Goal: Task Accomplishment & Management: Complete application form

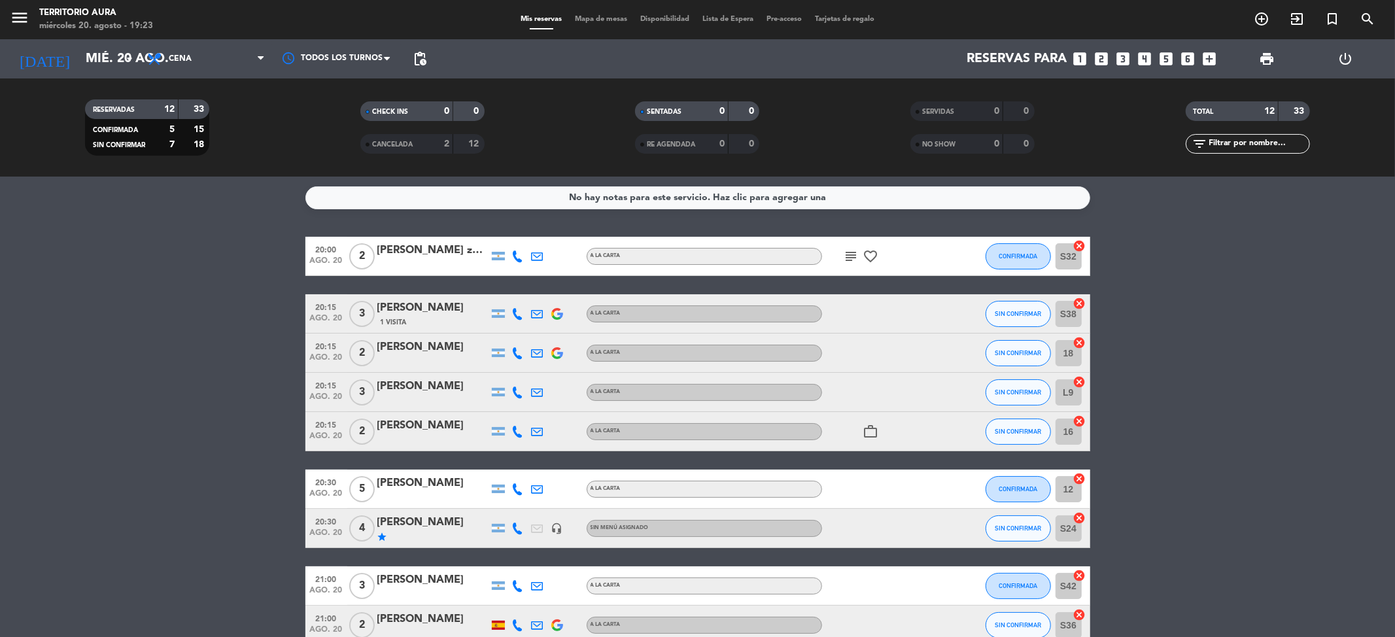
scroll to position [226, 0]
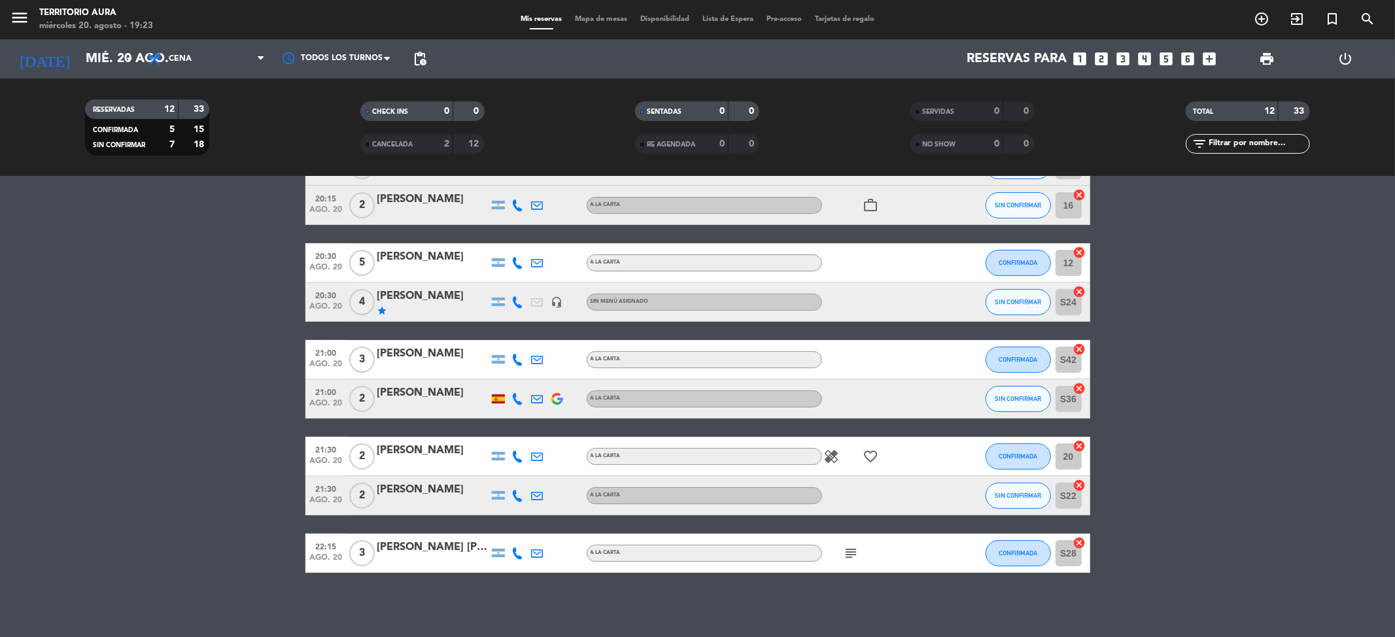
drag, startPoint x: 1272, startPoint y: 48, endPoint x: 1272, endPoint y: 58, distance: 9.2
click at [1272, 58] on span "print" at bounding box center [1267, 59] width 26 height 26
click at [1267, 55] on span "print" at bounding box center [1267, 59] width 16 height 16
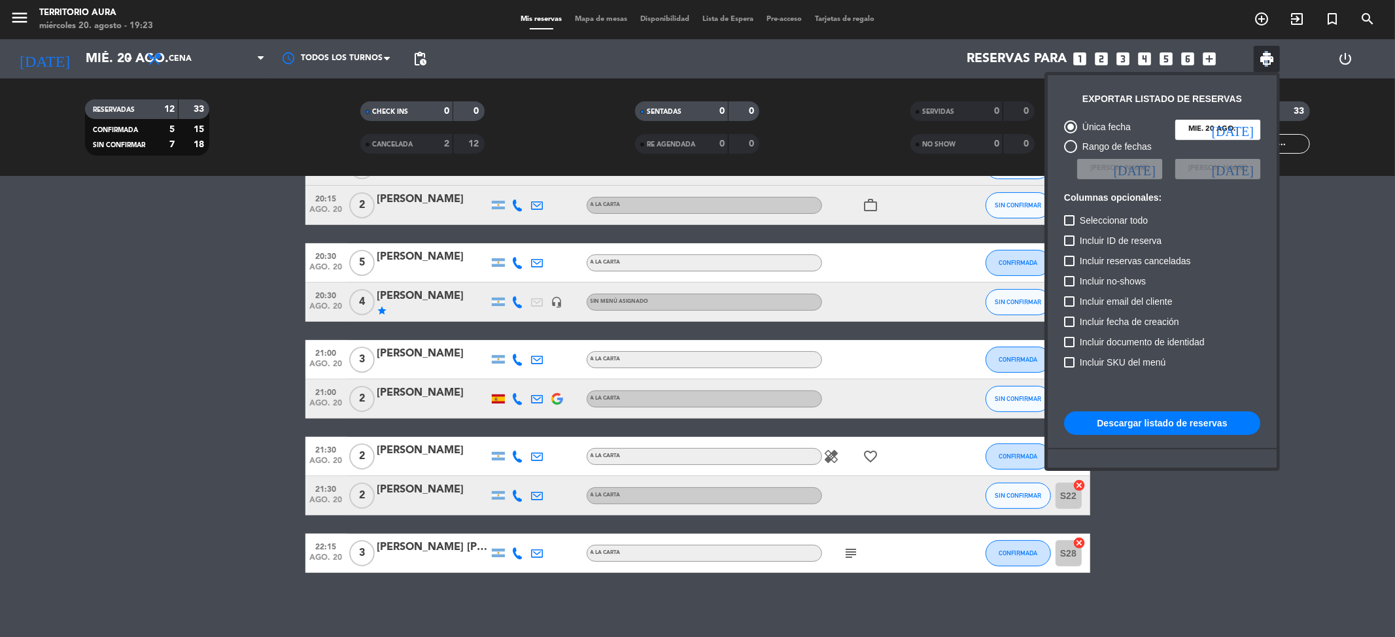
click at [1189, 427] on button "Descargar listado de reservas" at bounding box center [1162, 423] width 196 height 24
click at [617, 17] on div at bounding box center [697, 318] width 1395 height 637
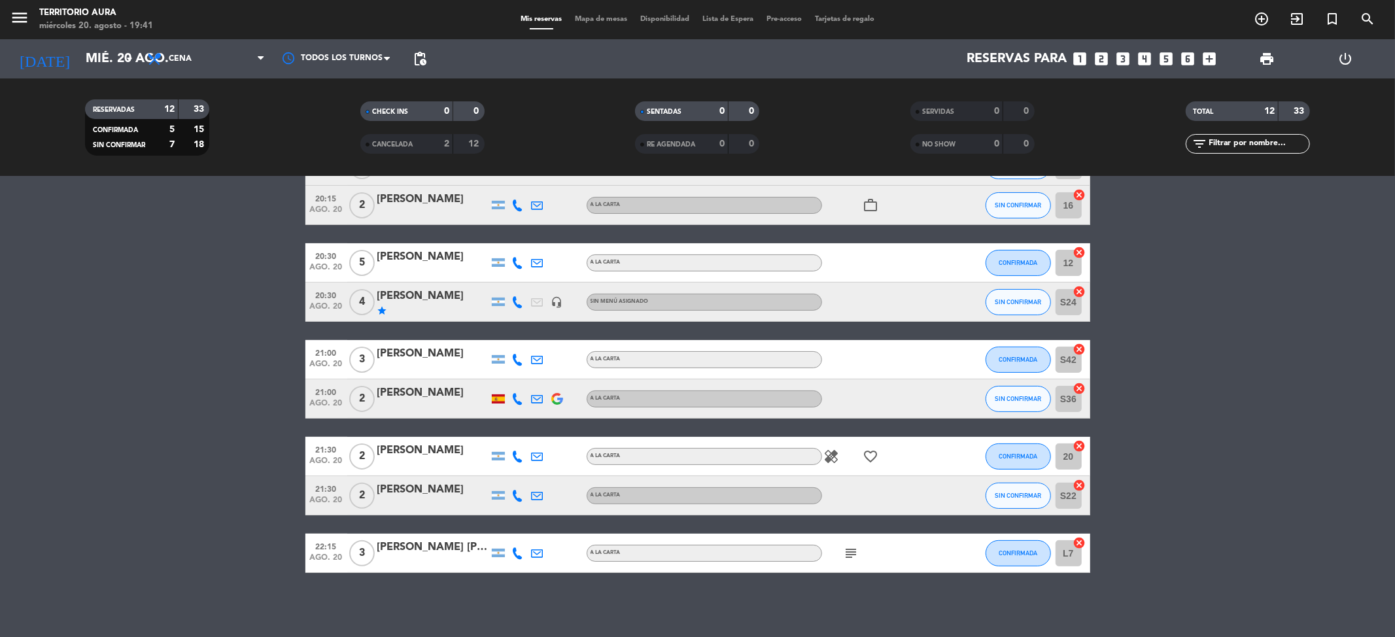
click at [617, 19] on span "Mapa de mesas" at bounding box center [600, 19] width 65 height 7
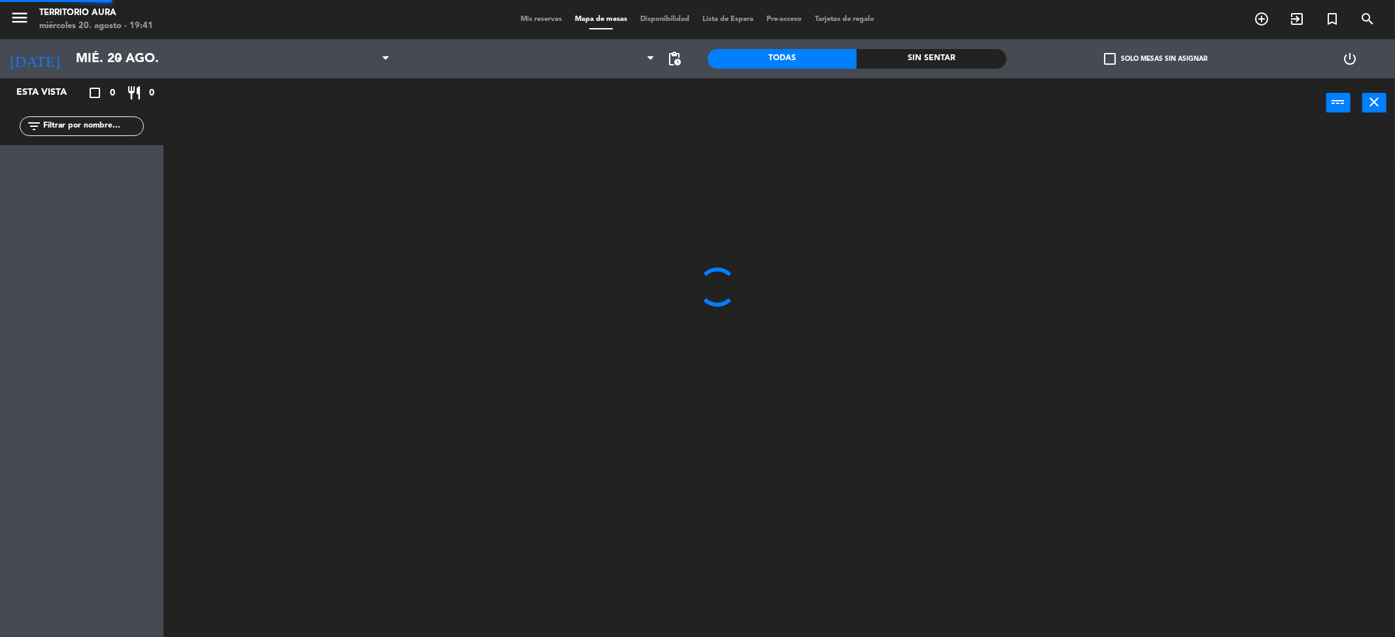
click at [617, 19] on span "Mapa de mesas" at bounding box center [600, 19] width 65 height 7
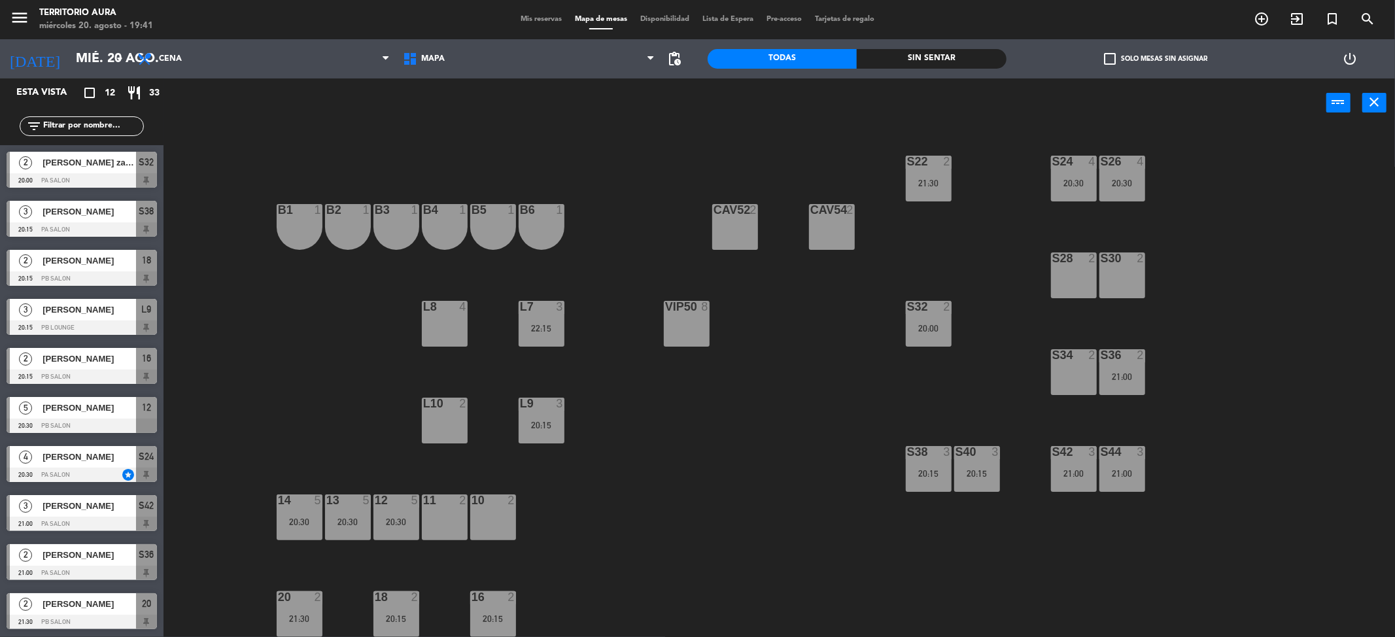
click at [1140, 277] on div "S30 2" at bounding box center [1122, 275] width 46 height 46
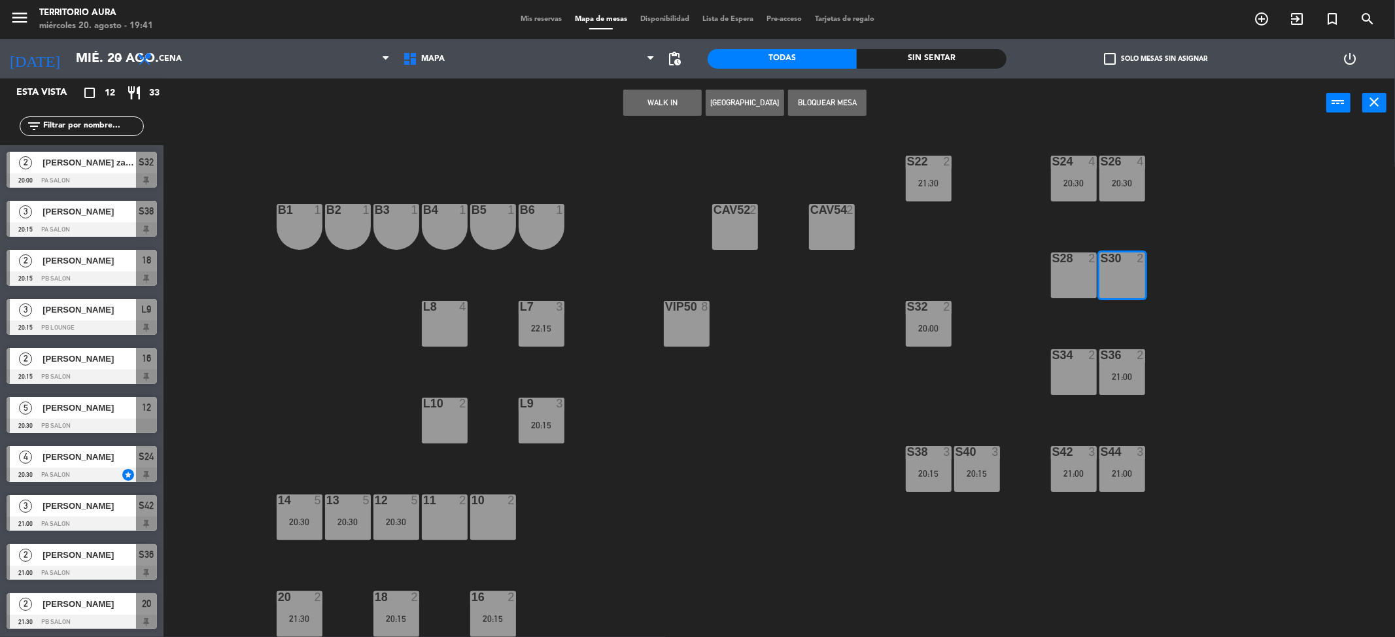
click at [1091, 265] on div "S28 2" at bounding box center [1074, 275] width 46 height 46
click at [751, 97] on button "[GEOGRAPHIC_DATA]" at bounding box center [745, 103] width 78 height 26
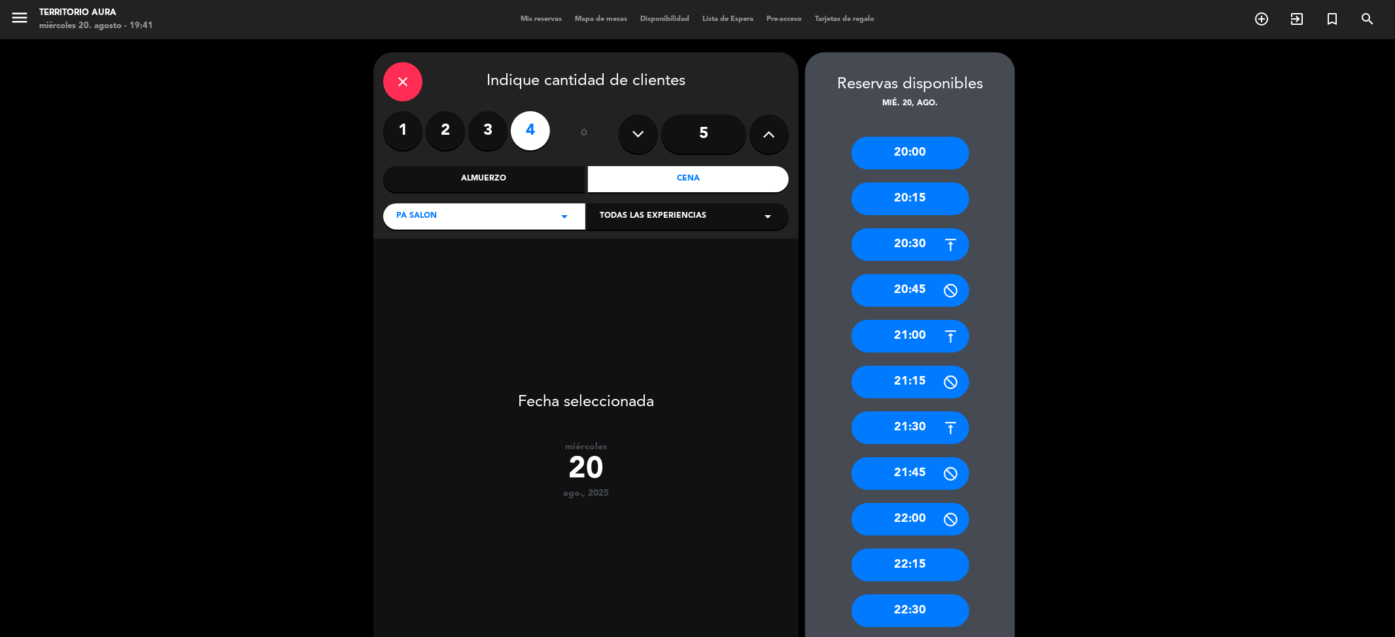
click at [912, 254] on div "20:30" at bounding box center [910, 244] width 118 height 33
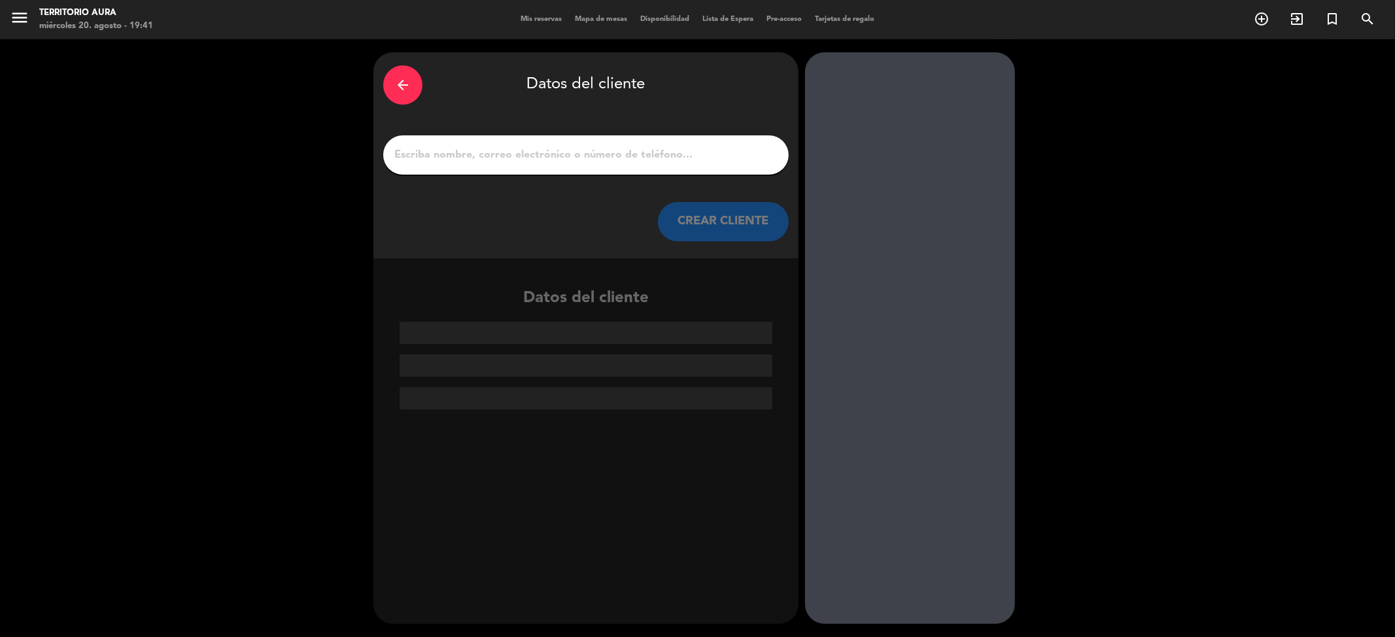
click at [485, 155] on input "1" at bounding box center [586, 155] width 386 height 18
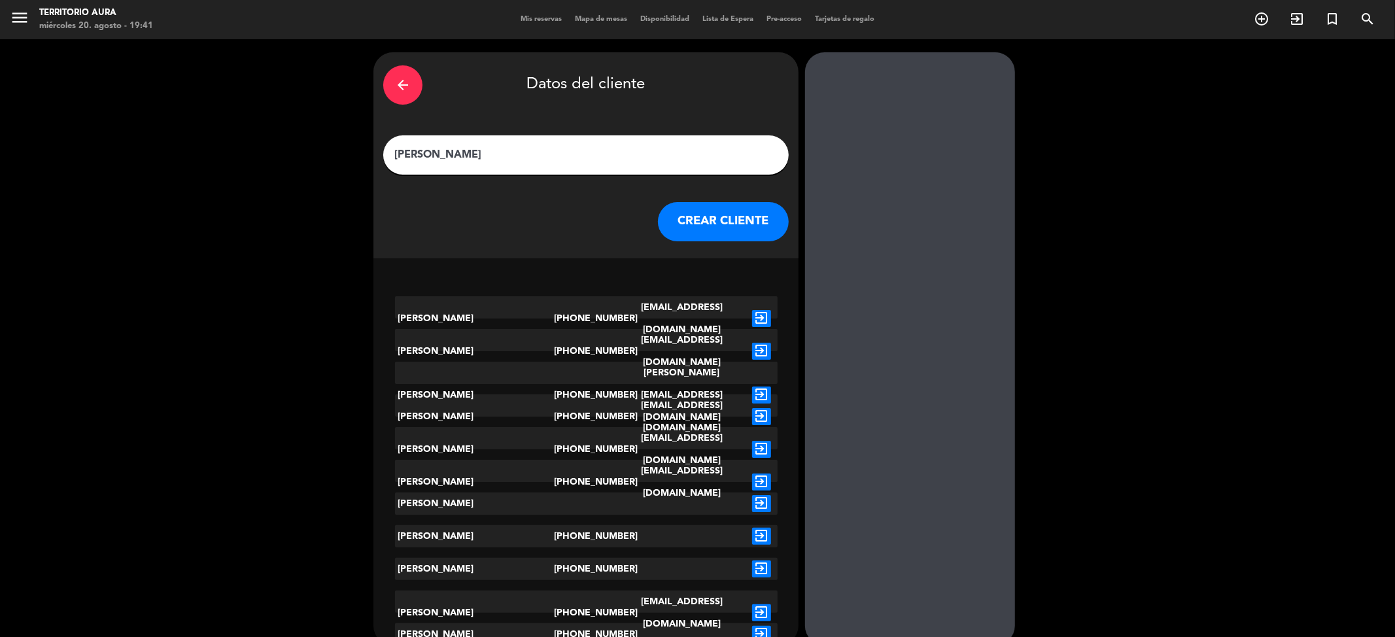
type input "[PERSON_NAME]"
click at [482, 505] on div "[PERSON_NAME]" at bounding box center [475, 503] width 160 height 22
click at [760, 502] on icon "exit_to_app" at bounding box center [761, 503] width 19 height 17
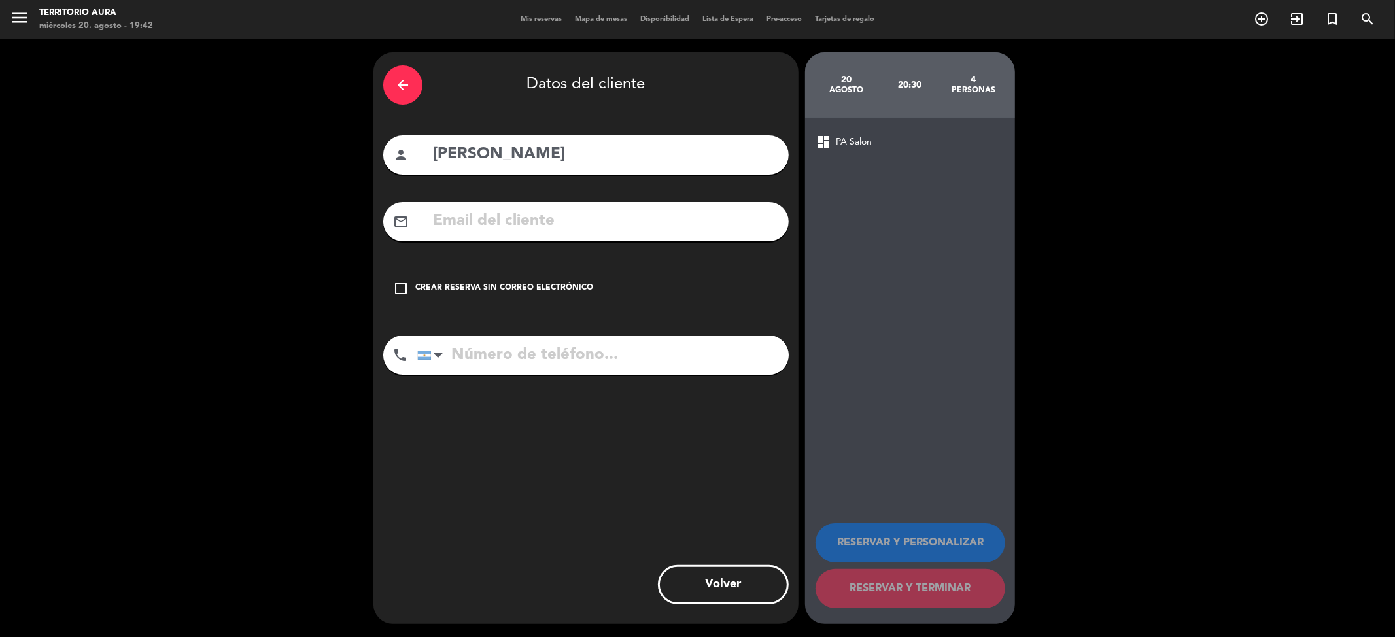
click at [527, 288] on div "Crear reserva sin correo electrónico" at bounding box center [504, 288] width 178 height 13
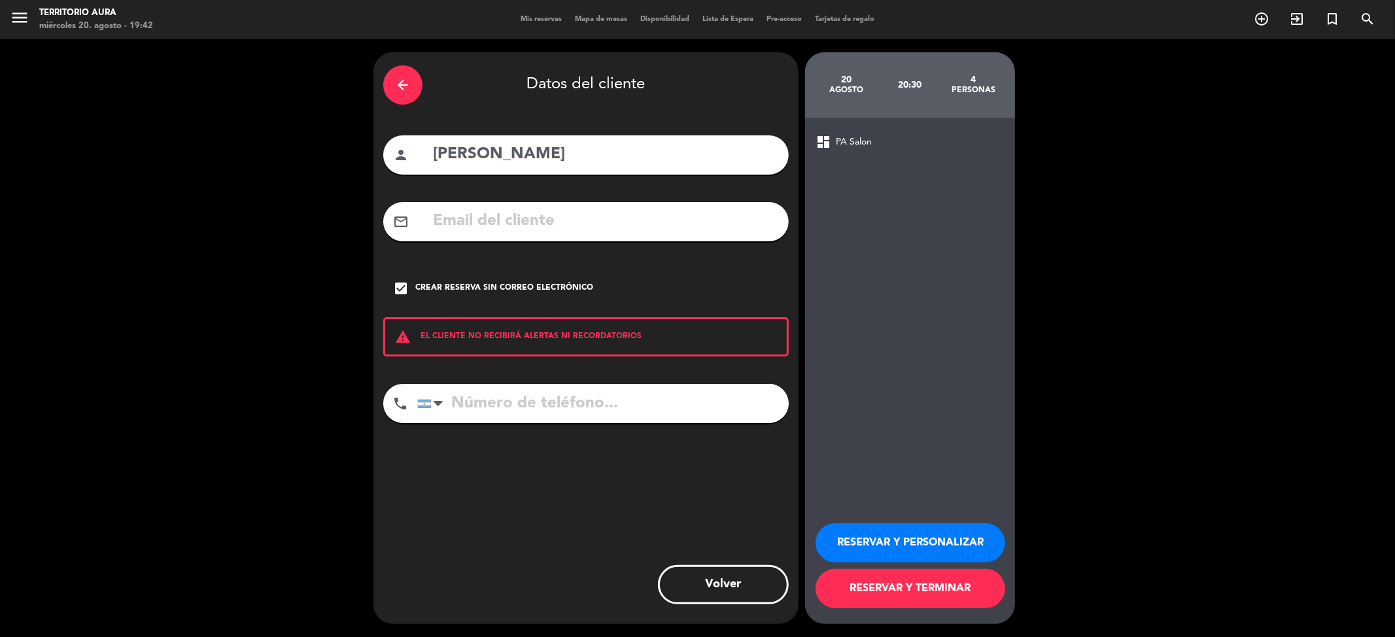
click at [958, 592] on button "RESERVAR Y TERMINAR" at bounding box center [910, 588] width 190 height 39
